Goal: Transaction & Acquisition: Purchase product/service

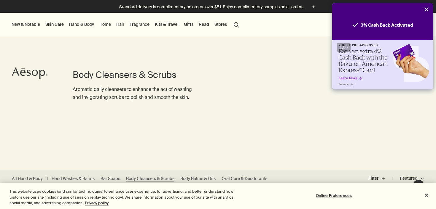
click at [424, 8] on icon "Close" at bounding box center [426, 9] width 5 height 5
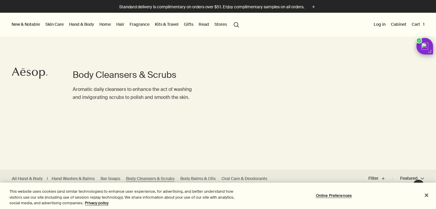
click at [418, 28] on li "Cart 1" at bounding box center [417, 25] width 15 height 24
click at [417, 25] on button "Cart 1" at bounding box center [417, 24] width 15 height 8
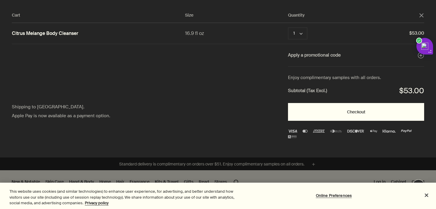
click at [336, 114] on button "Checkout" at bounding box center [356, 112] width 136 height 18
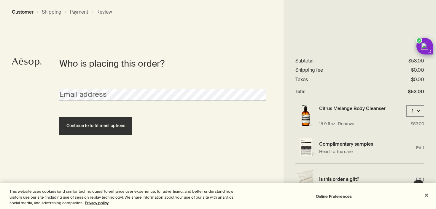
click at [427, 197] on button "Close" at bounding box center [426, 195] width 13 height 13
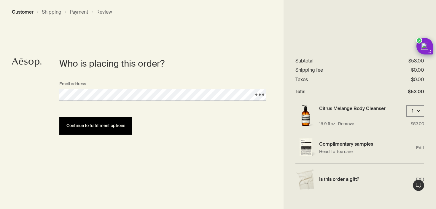
click at [103, 125] on span "Continue to fulfillment options" at bounding box center [95, 126] width 59 height 4
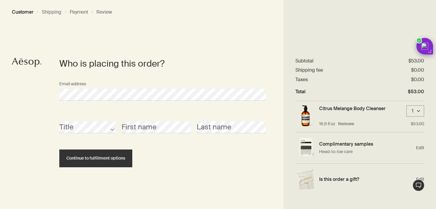
click at [80, 133] on div "Title First name Last name" at bounding box center [162, 127] width 212 height 33
click at [116, 125] on div "Title" at bounding box center [87, 122] width 62 height 22
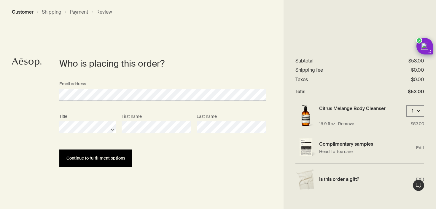
click at [112, 160] on span "Continue to fulfillment options" at bounding box center [95, 158] width 59 height 4
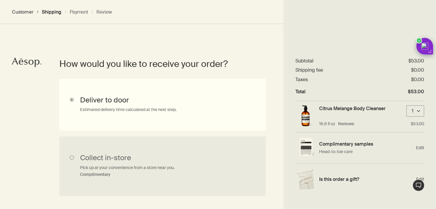
scroll to position [181, 0]
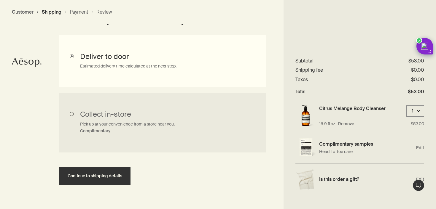
click at [149, 126] on input "Collect in-store Pick up at your convenience from a store near you. Complimenta…" at bounding box center [162, 123] width 206 height 60
radio input "true"
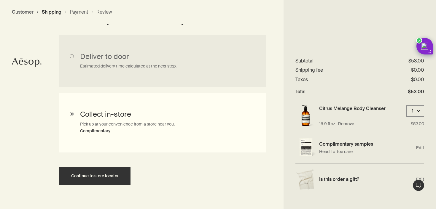
scroll to position [196, 0]
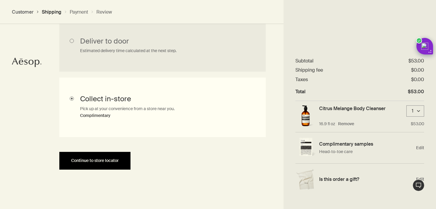
click at [114, 162] on span "Continue to store locator" at bounding box center [94, 161] width 47 height 4
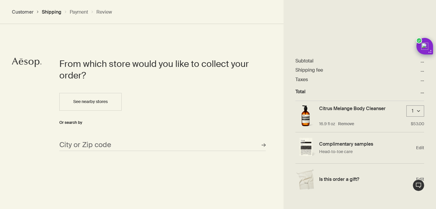
scroll to position [263, 0]
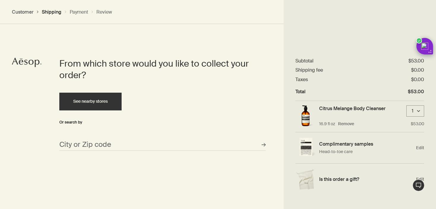
click at [102, 97] on button "See nearby stores" at bounding box center [90, 102] width 62 height 18
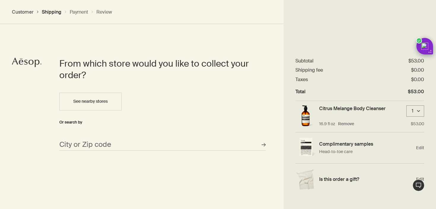
type input "[STREET_ADDRESS]"
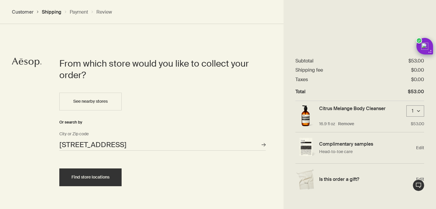
scroll to position [281, 0]
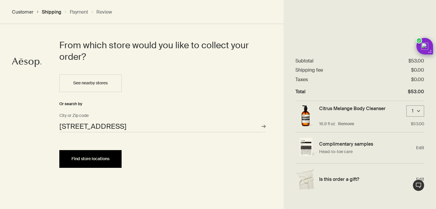
click at [109, 157] on span "Find store locations" at bounding box center [90, 159] width 38 height 4
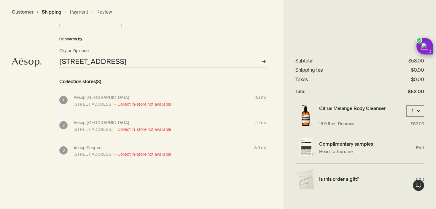
scroll to position [353, 0]
